Goal: Task Accomplishment & Management: Complete application form

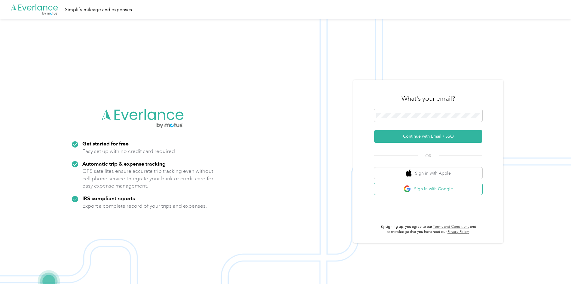
click at [425, 190] on button "Sign in with Google" at bounding box center [428, 189] width 108 height 12
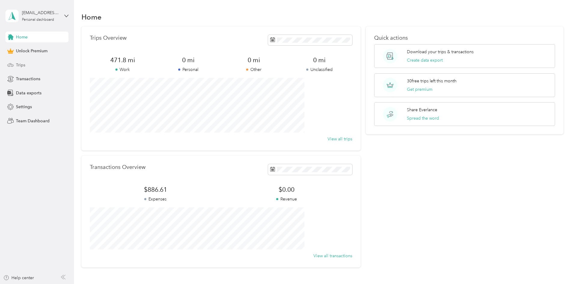
click at [22, 66] on span "Trips" at bounding box center [20, 65] width 9 height 6
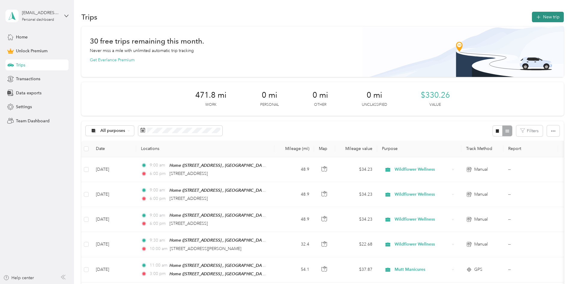
click at [532, 17] on button "New trip" at bounding box center [548, 17] width 32 height 11
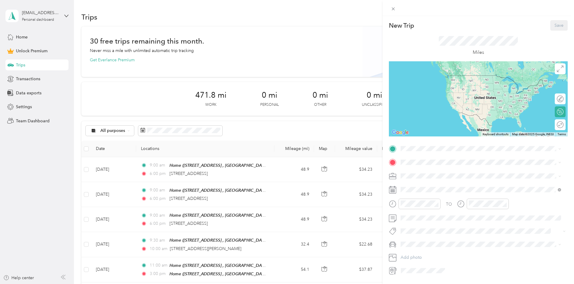
click at [420, 177] on span "[STREET_ADDRESS][PERSON_NAME] , 75409, [GEOGRAPHIC_DATA], [GEOGRAPHIC_DATA], [G…" at bounding box center [479, 181] width 134 height 11
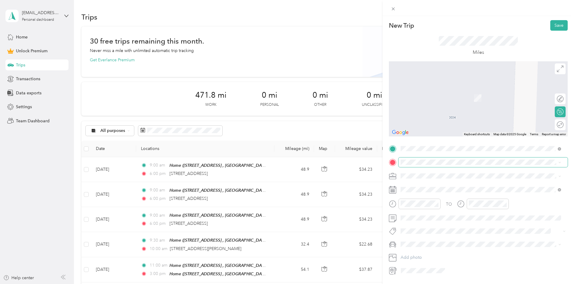
click at [417, 159] on span at bounding box center [483, 162] width 169 height 10
click at [450, 186] on span "[STREET_ADDRESS][PERSON_NAME][US_STATE]" at bounding box center [458, 183] width 93 height 5
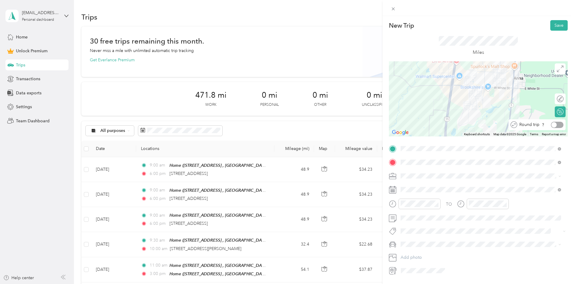
click at [555, 125] on div at bounding box center [557, 125] width 13 height 6
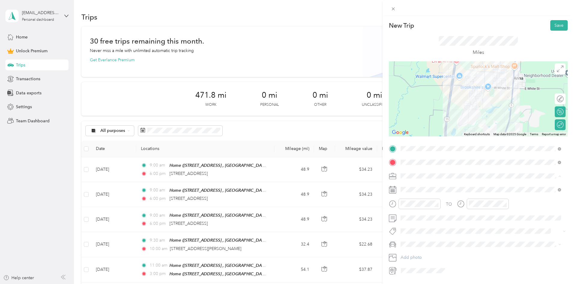
click at [427, 209] on li "Wildflower Wellness" at bounding box center [481, 207] width 165 height 11
click at [404, 120] on div "04" at bounding box center [407, 121] width 14 height 8
click at [424, 171] on div "30" at bounding box center [424, 173] width 14 height 8
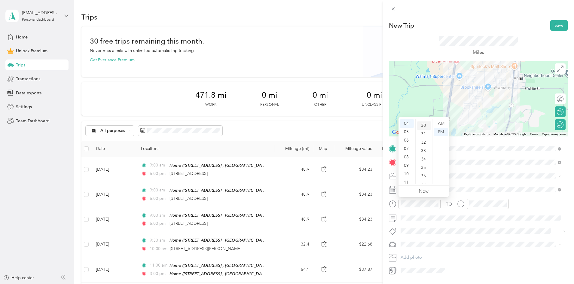
scroll to position [252, 0]
click at [479, 180] on span at bounding box center [483, 176] width 169 height 10
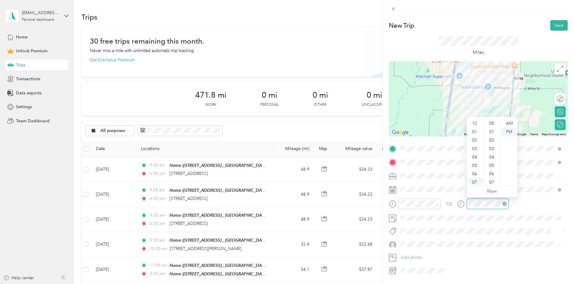
scroll to position [36, 0]
click at [476, 138] on div "06" at bounding box center [475, 138] width 14 height 8
click at [477, 148] on div "07" at bounding box center [475, 146] width 14 height 8
click at [415, 45] on div "Miles" at bounding box center [478, 46] width 179 height 31
click at [556, 25] on button "Save" at bounding box center [558, 25] width 17 height 11
